Goal: Task Accomplishment & Management: Use online tool/utility

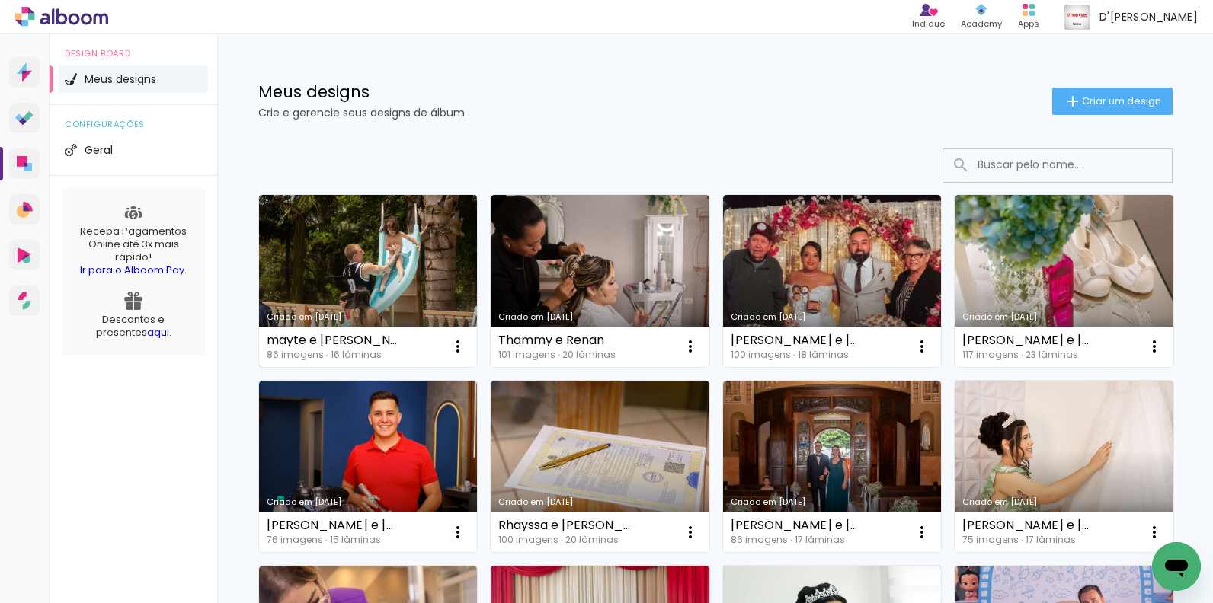
click at [411, 257] on link "Criado em [DATE]" at bounding box center [368, 281] width 219 height 172
drag, startPoint x: 0, startPoint y: 0, endPoint x: 309, endPoint y: 286, distance: 421.0
click at [309, 286] on link "Criado em [DATE]" at bounding box center [368, 281] width 219 height 172
